Goal: Task Accomplishment & Management: Use online tool/utility

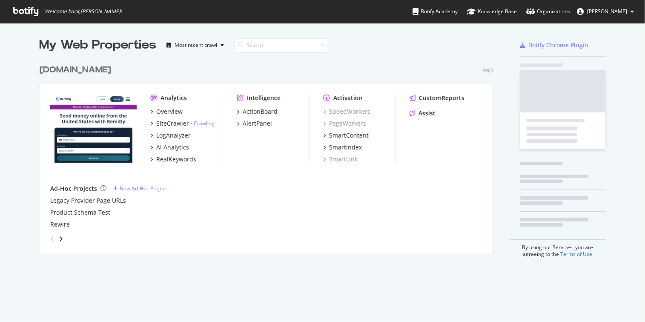
scroll to position [316, 634]
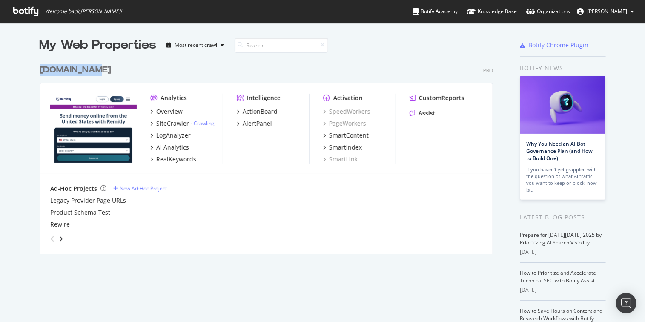
drag, startPoint x: 150, startPoint y: 64, endPoint x: 18, endPoint y: 66, distance: 132.0
click at [18, 66] on div "My Web Properties Most recent crawl [DOMAIN_NAME] Pro Analytics Overview SiteCr…" at bounding box center [322, 222] width 645 height 399
click at [17, 67] on div "My Web Properties Most recent crawl [DOMAIN_NAME] Pro Analytics Overview SiteCr…" at bounding box center [322, 222] width 645 height 399
drag, startPoint x: 17, startPoint y: 67, endPoint x: 173, endPoint y: 60, distance: 155.6
click at [173, 60] on div "My Web Properties Most recent crawl [DOMAIN_NAME] Pro Analytics Overview SiteCr…" at bounding box center [322, 222] width 645 height 399
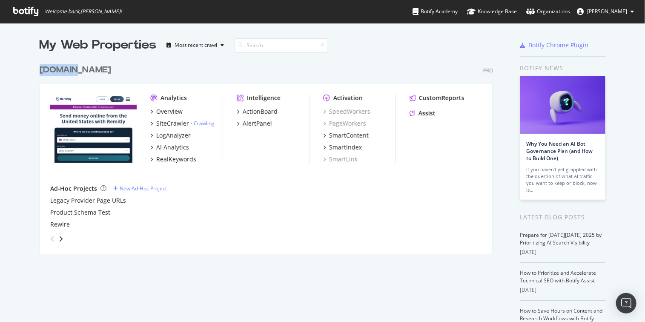
click at [173, 60] on div "[DOMAIN_NAME] Pro Analytics Overview SiteCrawler - Crawling LogAnalyzer AI Anal…" at bounding box center [270, 154] width 460 height 200
click at [166, 124] on div "SiteCrawler" at bounding box center [172, 123] width 33 height 9
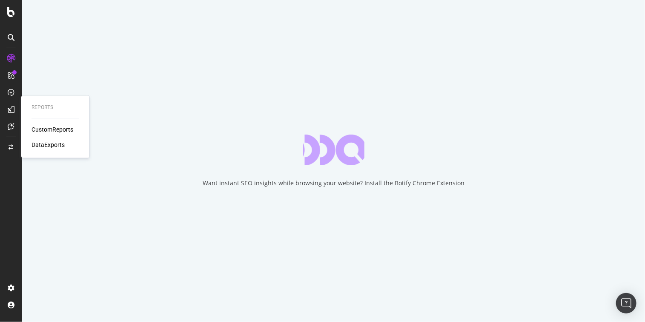
click at [41, 129] on div "CustomReports" at bounding box center [53, 130] width 42 height 9
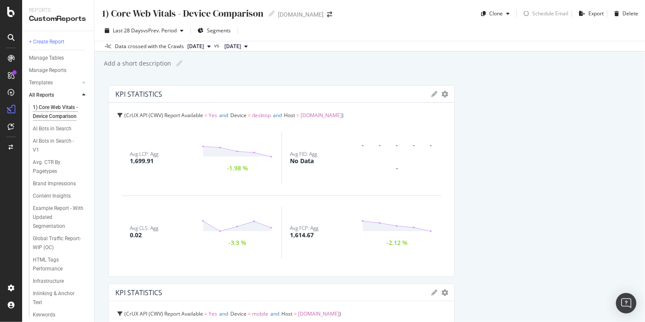
click at [396, 70] on div "1) Core Web Vitals - Device Comparison 1) Core Web Vitals - Device Comparison […" at bounding box center [370, 161] width 551 height 322
drag, startPoint x: 392, startPoint y: 71, endPoint x: 489, endPoint y: 115, distance: 106.7
click at [489, 115] on div "1) Core Web Vitals - Device Comparison 1) Core Web Vitals - Device Comparison […" at bounding box center [370, 161] width 551 height 322
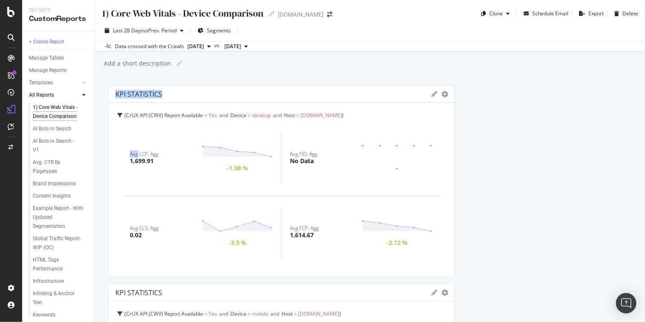
drag, startPoint x: 489, startPoint y: 115, endPoint x: 413, endPoint y: 70, distance: 87.9
click at [413, 70] on div "1) Core Web Vitals - Device Comparison 1) Core Web Vitals - Device Comparison […" at bounding box center [370, 161] width 551 height 322
click at [503, 15] on div "button" at bounding box center [508, 13] width 10 height 5
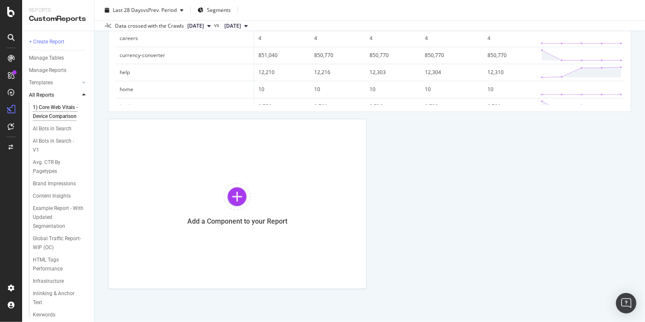
scroll to position [3151, 0]
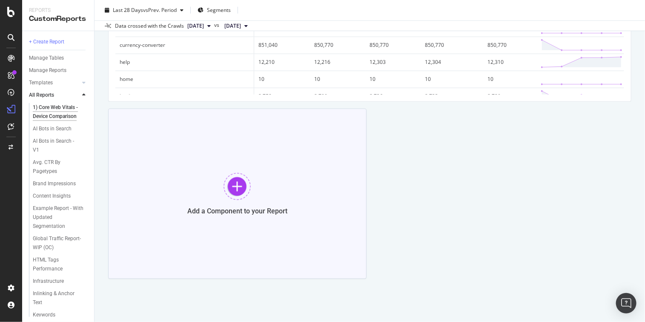
click at [230, 190] on div at bounding box center [237, 186] width 27 height 27
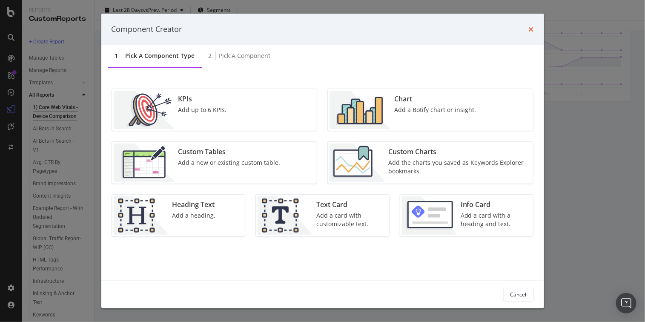
click at [530, 26] on icon "times" at bounding box center [531, 29] width 5 height 7
